Goal: Task Accomplishment & Management: Complete application form

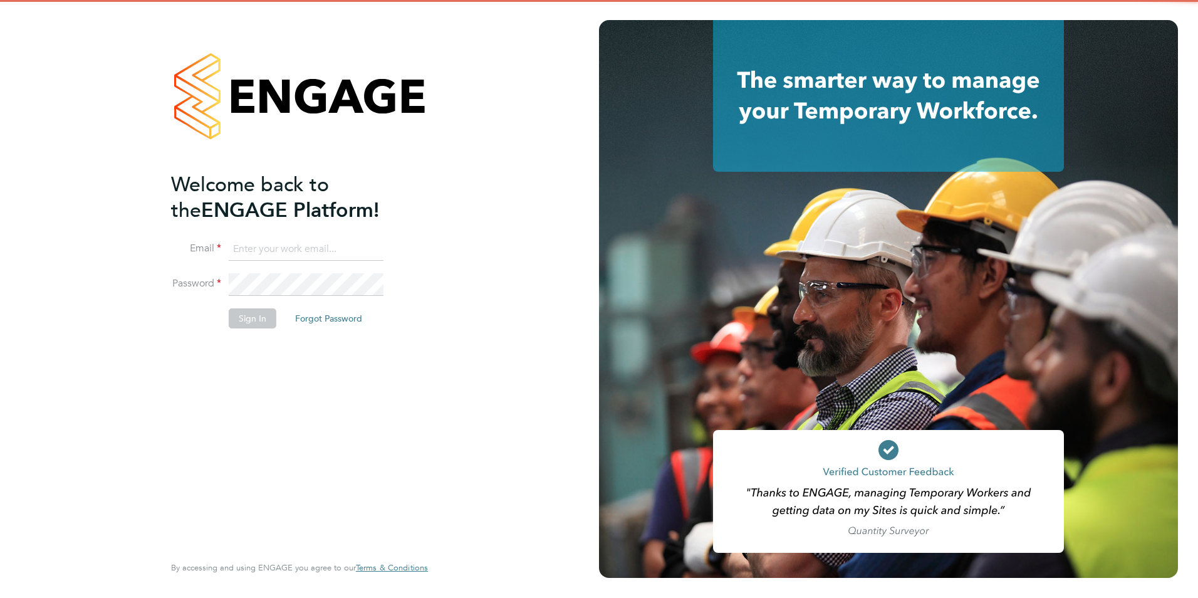
type input "Chloe.Whittall@linsco.com"
click at [251, 324] on button "Sign In" at bounding box center [253, 318] width 48 height 20
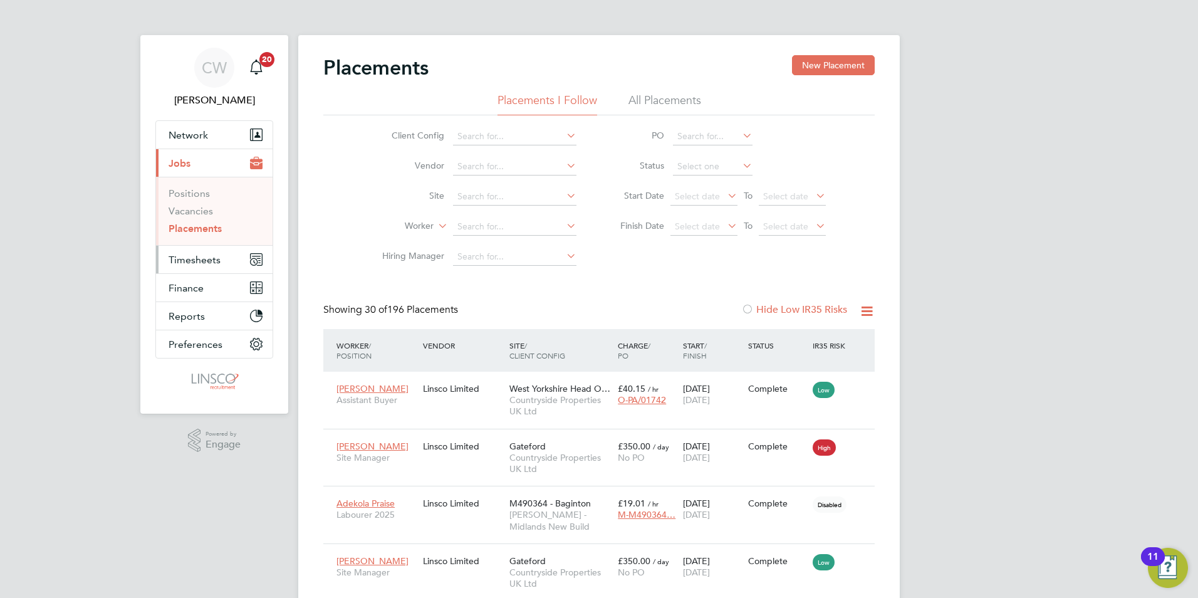
click at [192, 254] on span "Timesheets" at bounding box center [195, 260] width 52 height 12
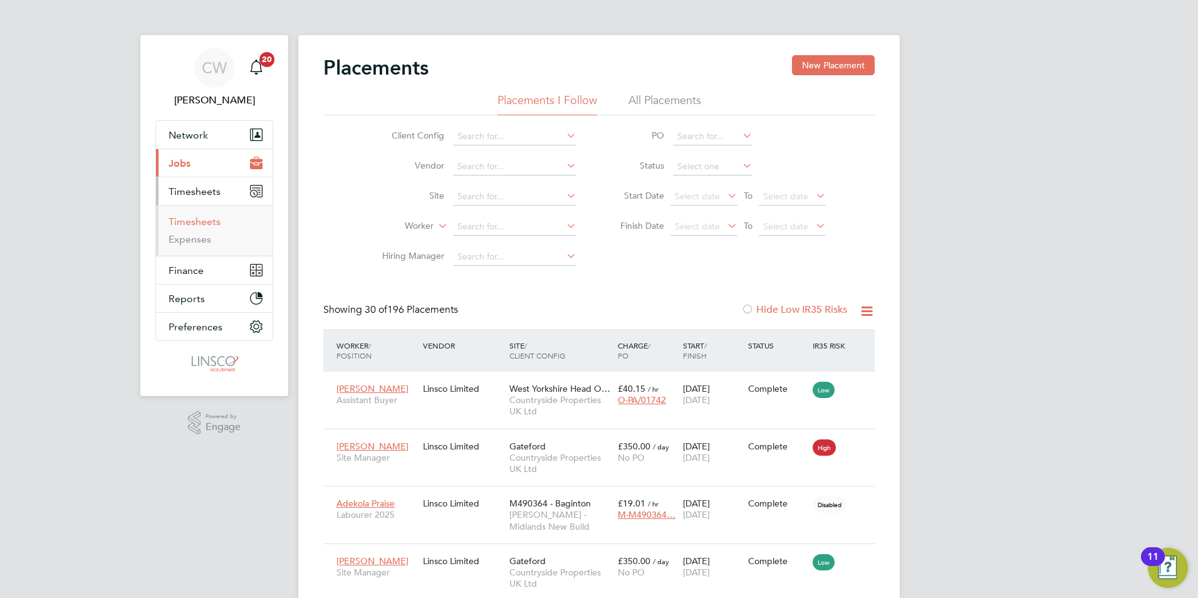
click at [199, 223] on link "Timesheets" at bounding box center [195, 222] width 52 height 12
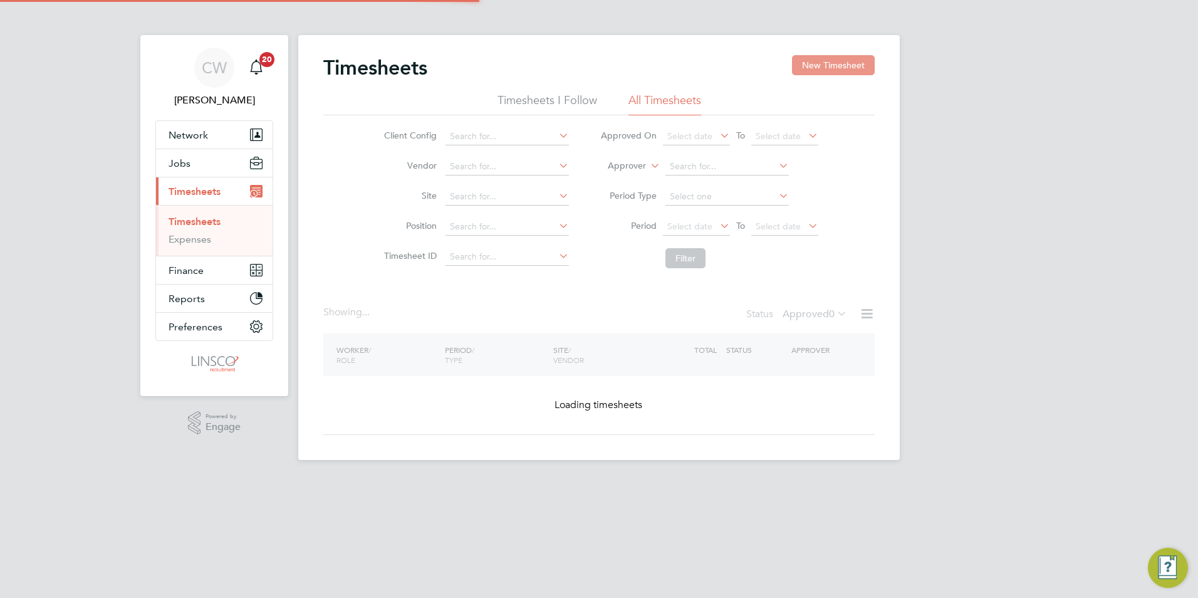
click at [832, 70] on button "New Timesheet" at bounding box center [833, 65] width 83 height 20
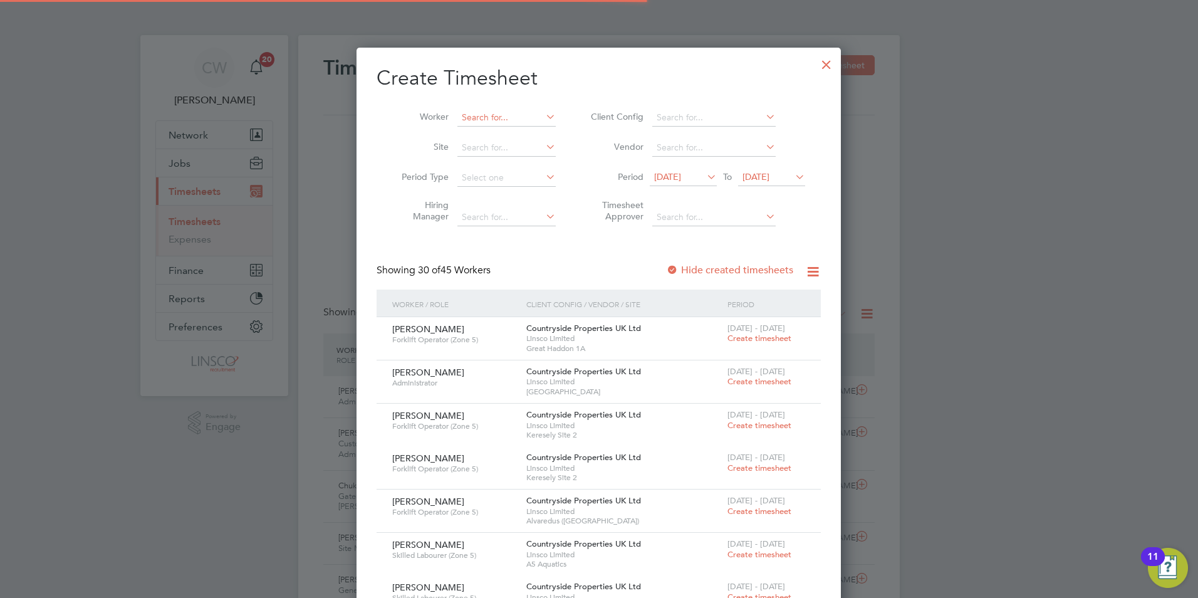
click at [488, 112] on input at bounding box center [507, 118] width 98 height 18
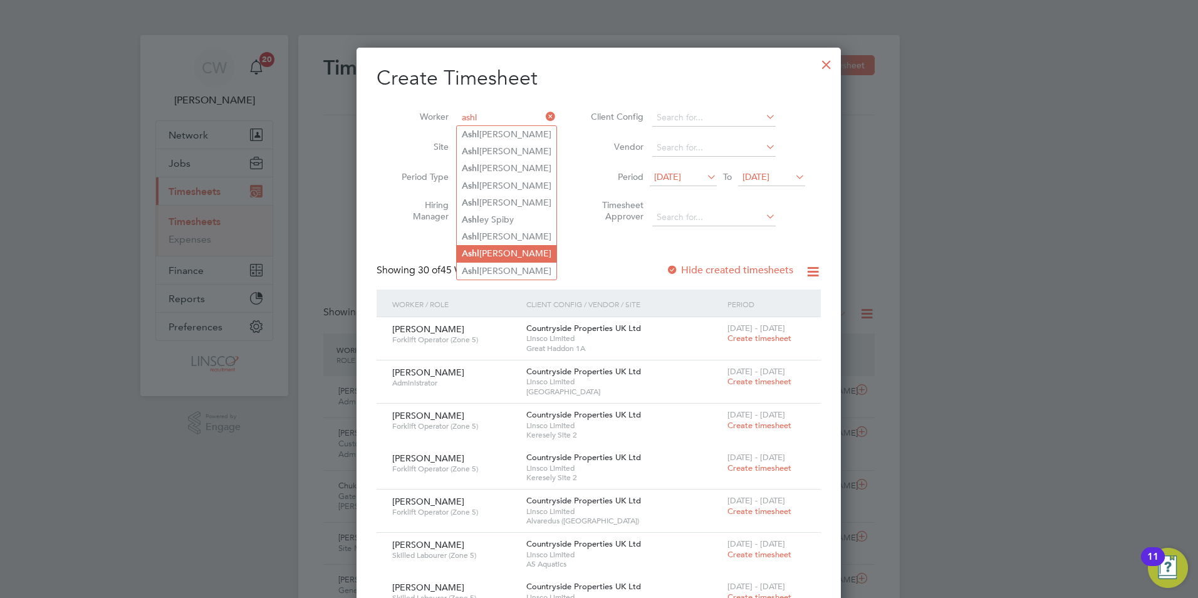
click at [520, 246] on li "[PERSON_NAME]" at bounding box center [507, 253] width 100 height 17
type input "[PERSON_NAME]"
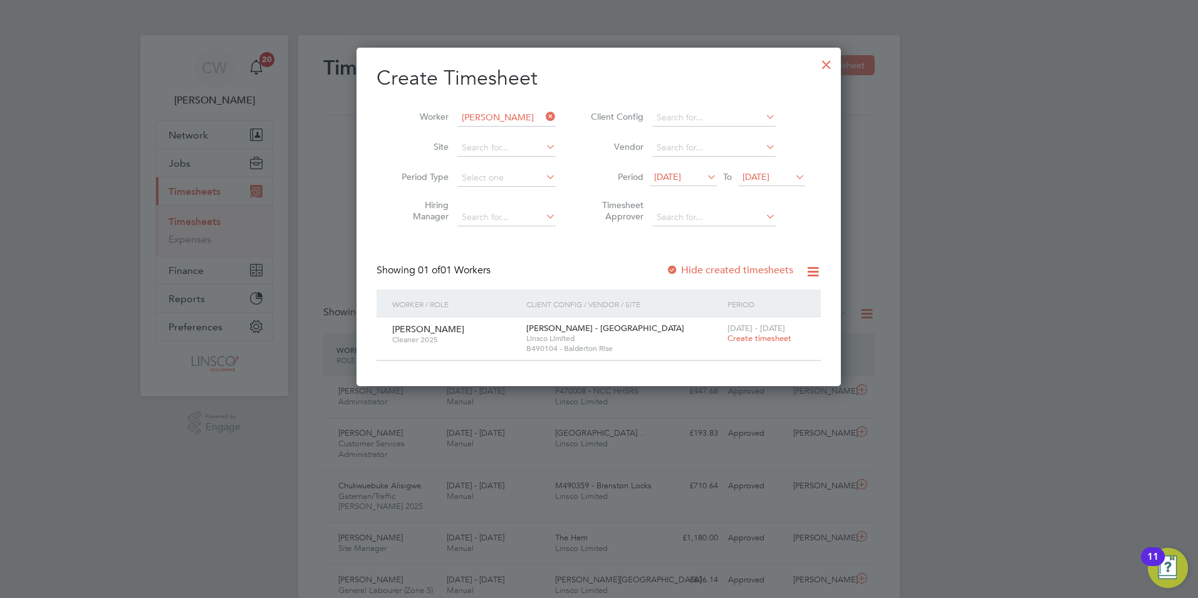
click at [748, 337] on span "Create timesheet" at bounding box center [760, 338] width 64 height 11
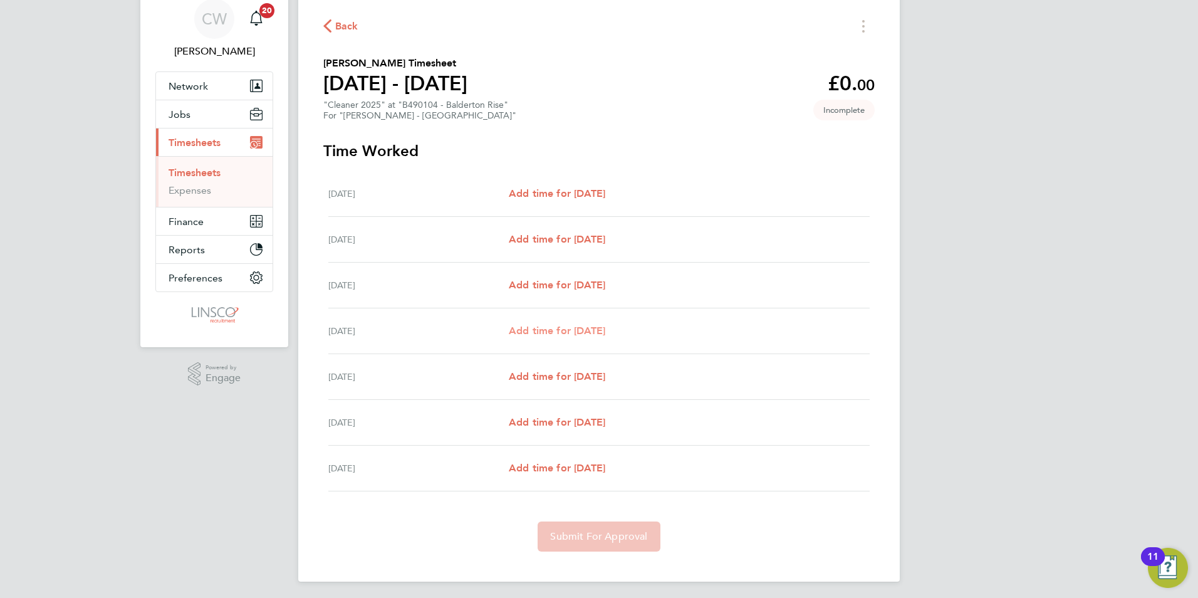
click at [556, 328] on span "Add time for [DATE]" at bounding box center [557, 331] width 97 height 12
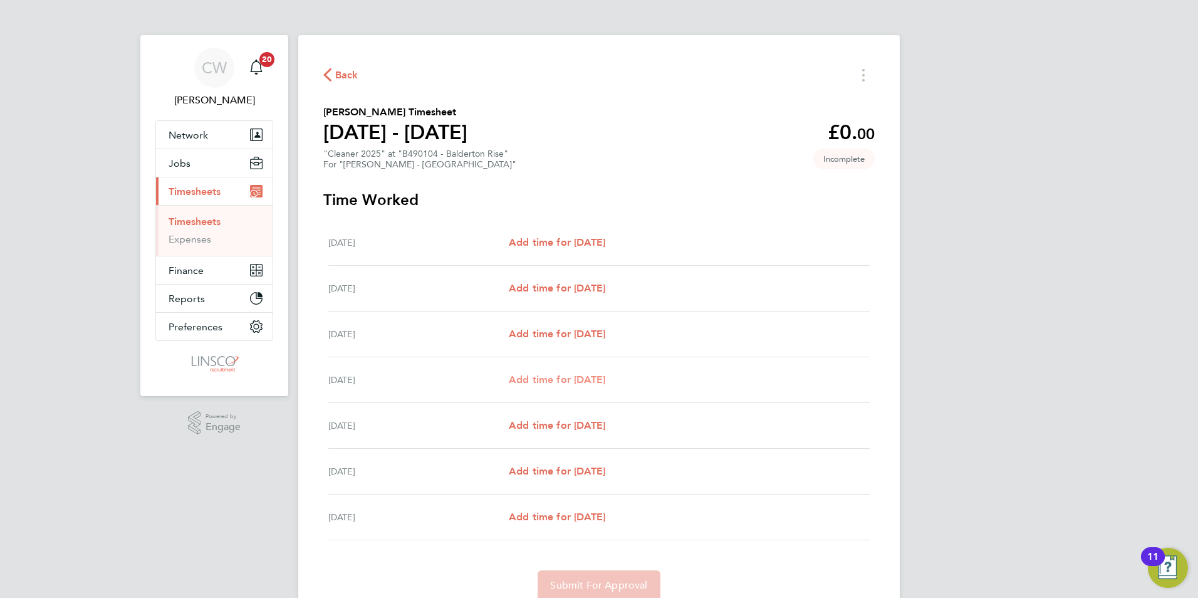
select select "30"
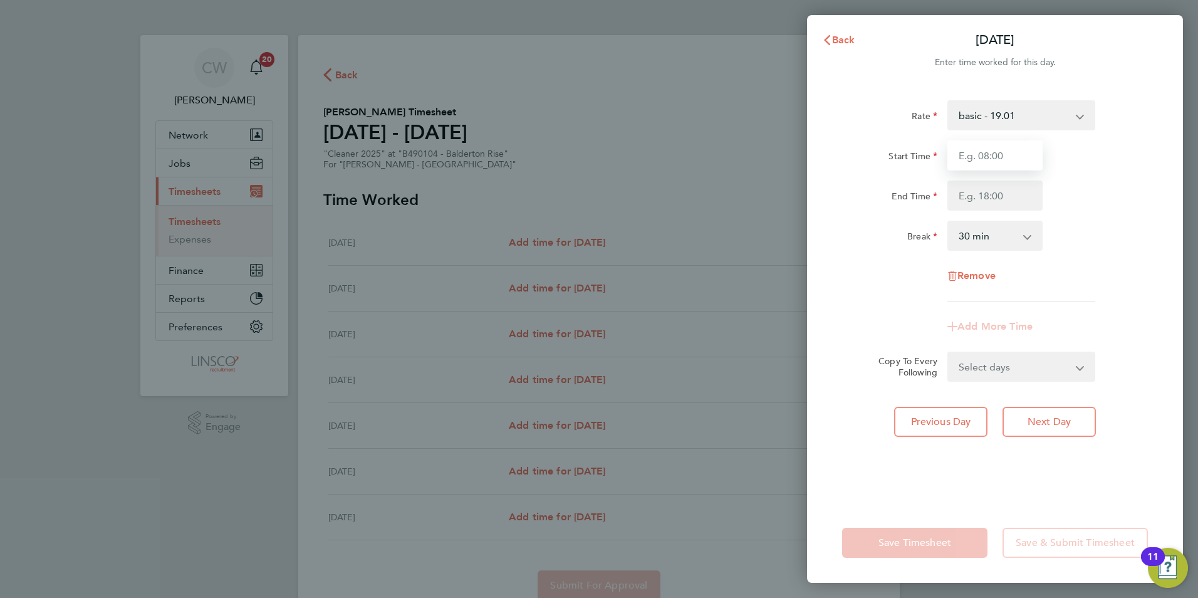
click at [976, 150] on input "Start Time" at bounding box center [995, 155] width 95 height 30
type input "09:00"
type input "11:15"
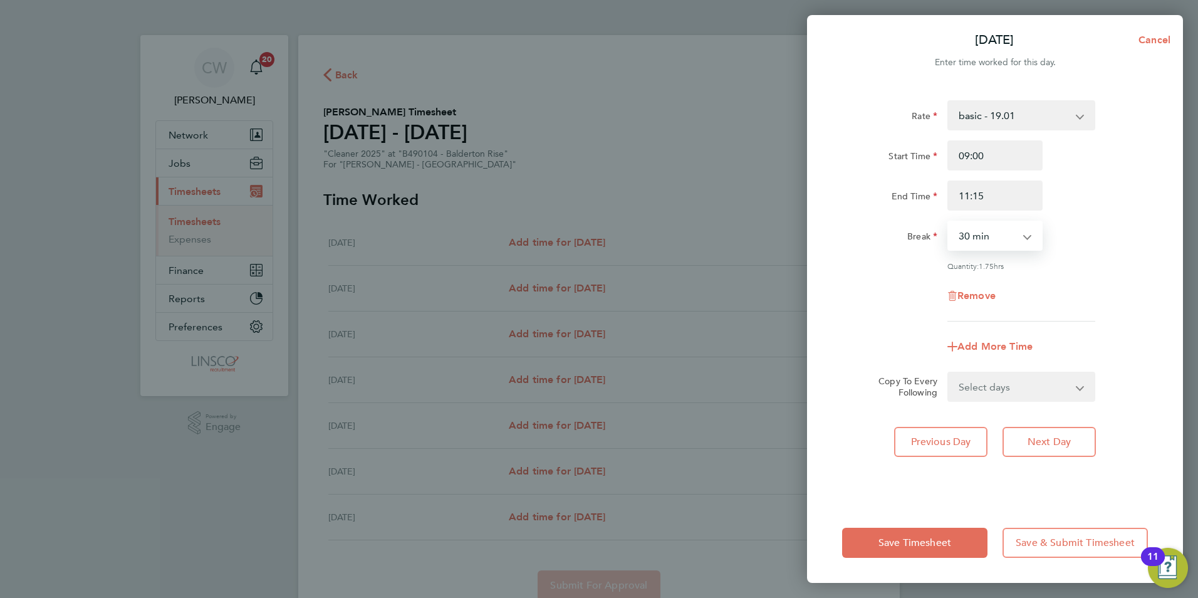
drag, startPoint x: 965, startPoint y: 238, endPoint x: 968, endPoint y: 246, distance: 8.1
click at [965, 238] on select "0 min 15 min 30 min 45 min 60 min 75 min 90 min" at bounding box center [988, 236] width 78 height 28
select select "0"
click at [949, 222] on select "0 min 15 min 30 min 45 min 60 min 75 min 90 min" at bounding box center [988, 236] width 78 height 28
click at [1087, 233] on div "Break 0 min 15 min 30 min 45 min 60 min 75 min 90 min" at bounding box center [995, 236] width 316 height 30
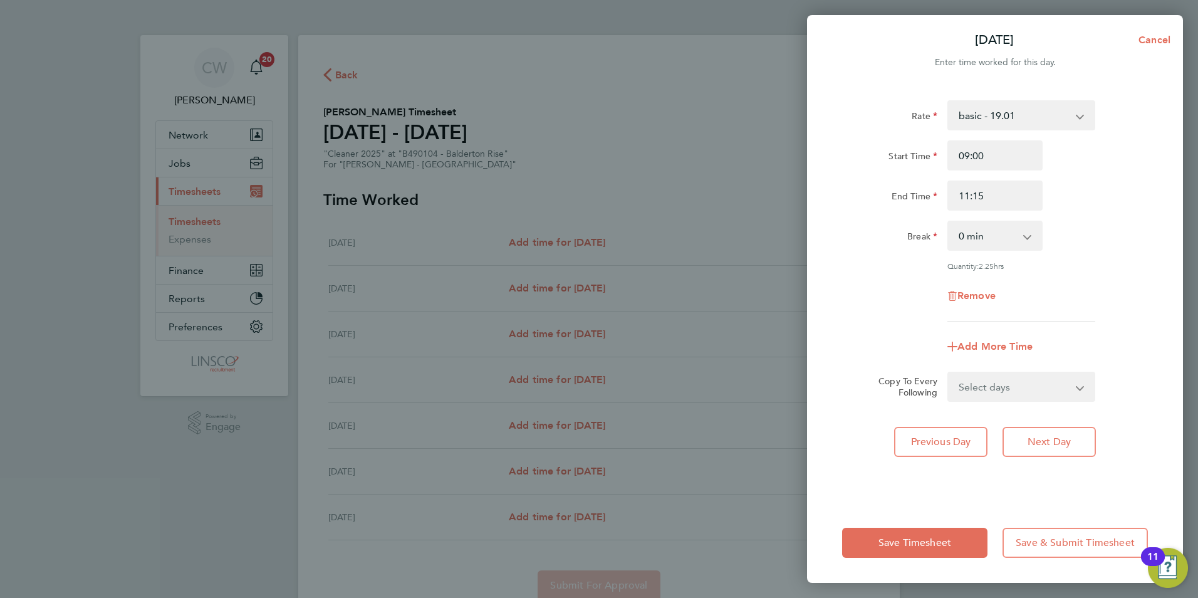
drag, startPoint x: 992, startPoint y: 398, endPoint x: 998, endPoint y: 394, distance: 8.2
click at [993, 397] on select "Select days Day [DATE] [DATE] [DATE]" at bounding box center [1015, 387] width 132 height 28
click at [1116, 207] on div "End Time 11:15" at bounding box center [995, 196] width 316 height 30
drag, startPoint x: 1005, startPoint y: 199, endPoint x: 911, endPoint y: 207, distance: 94.3
click at [911, 207] on div "End Time 11:15" at bounding box center [995, 196] width 316 height 30
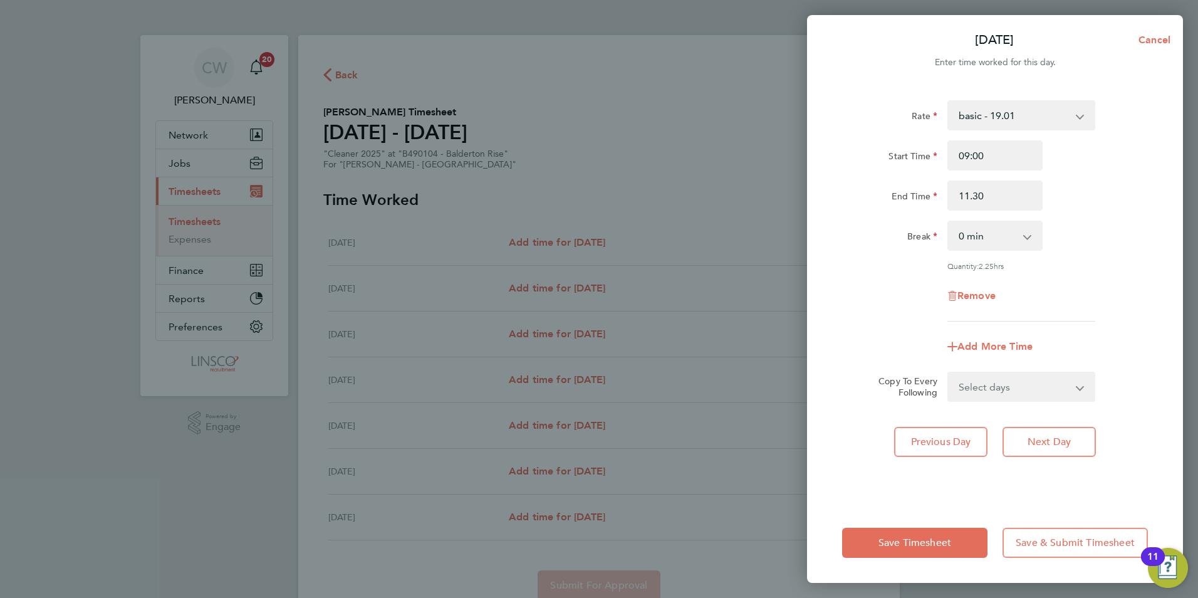
type input "11:30"
click at [1106, 248] on div "Break 0 min 15 min 30 min 45 min 60 min 75 min 90 min" at bounding box center [995, 236] width 316 height 30
click at [1006, 387] on select "Select days Day [DATE] [DATE] [DATE]" at bounding box center [1015, 387] width 132 height 28
select select "THU"
click at [949, 373] on select "Select days Day [DATE] [DATE] [DATE]" at bounding box center [1015, 387] width 132 height 28
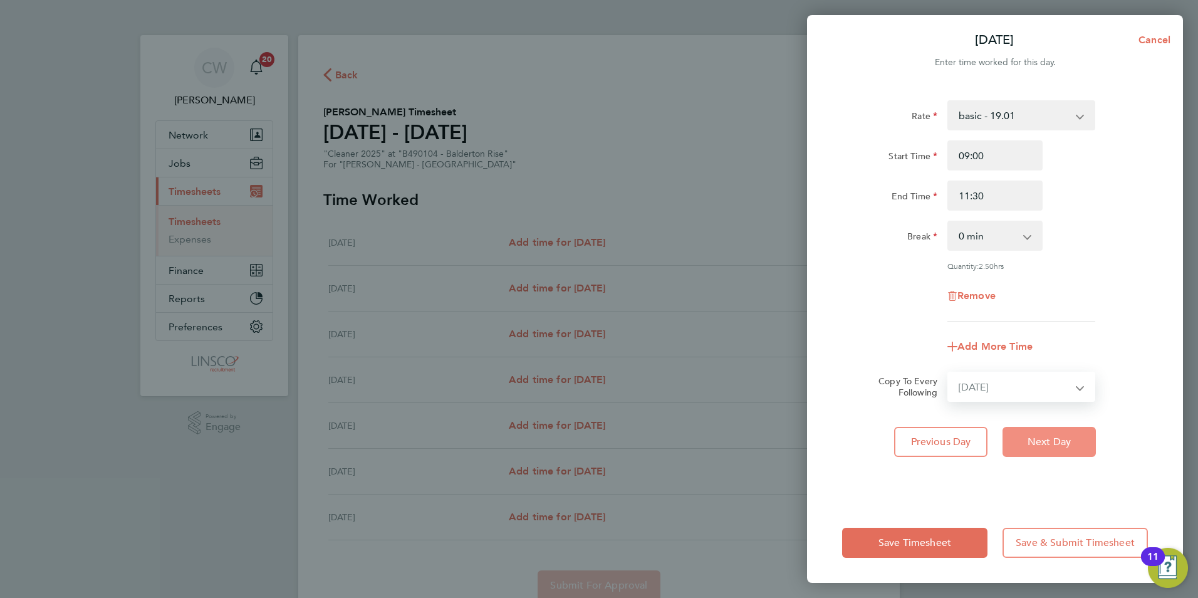
select select "[DATE]"
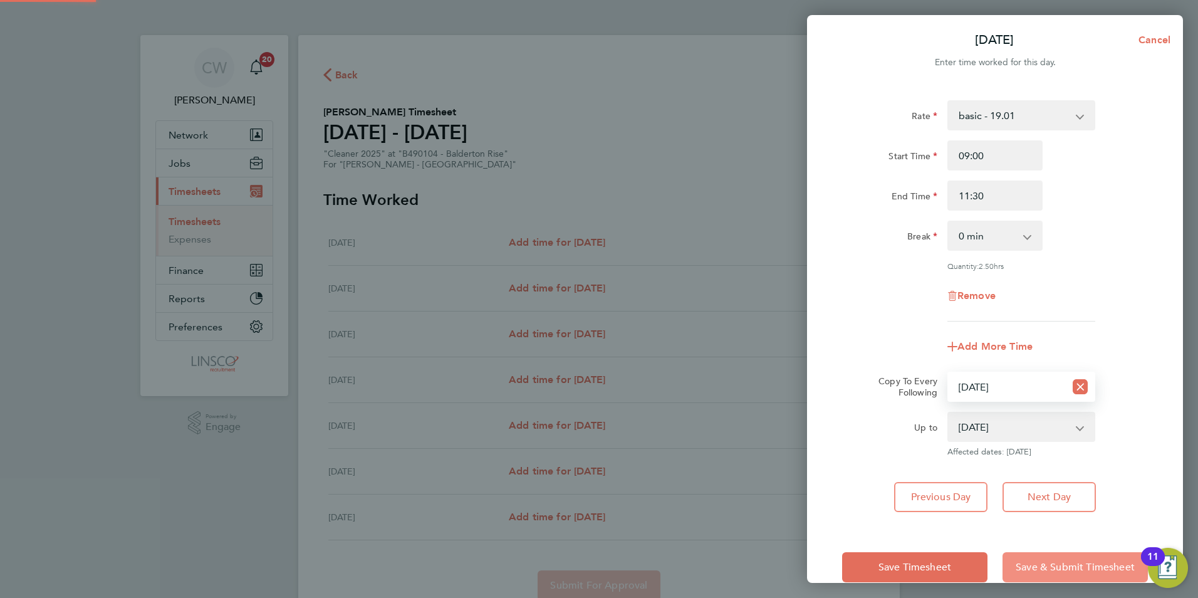
click at [1062, 558] on button "Save & Submit Timesheet" at bounding box center [1075, 567] width 145 height 30
